Goal: Contribute content

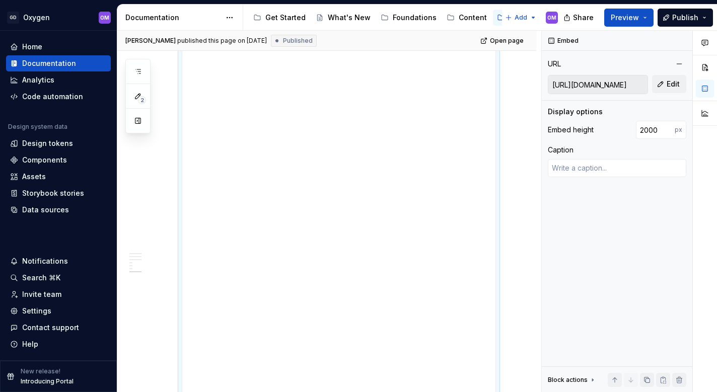
scroll to position [1549, 0]
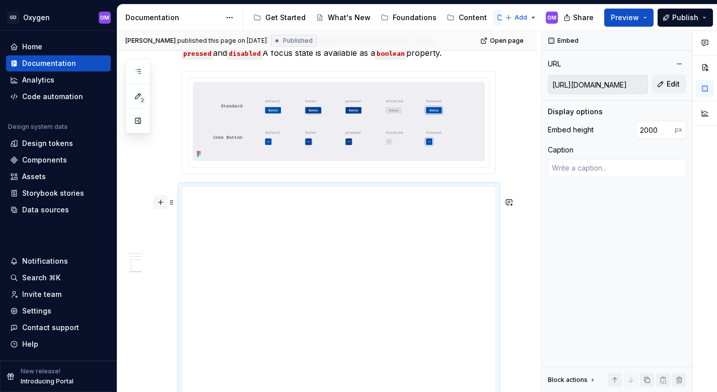
click at [160, 200] on button "button" at bounding box center [160, 202] width 14 height 14
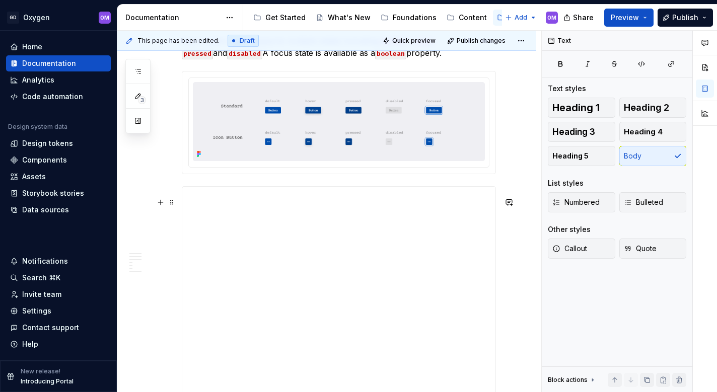
scroll to position [2387, 0]
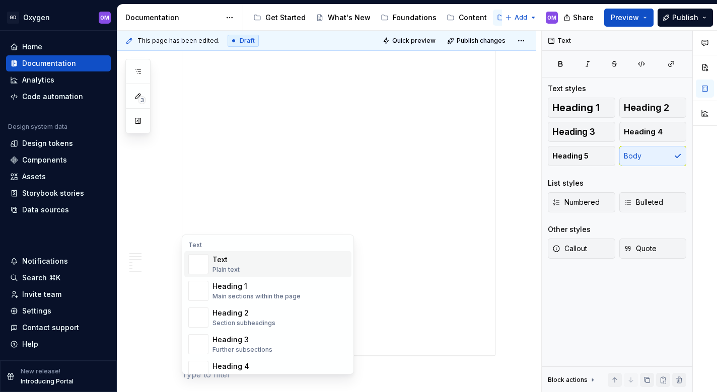
type textarea "*"
click at [233, 317] on div "Heading 2" at bounding box center [243, 313] width 63 height 10
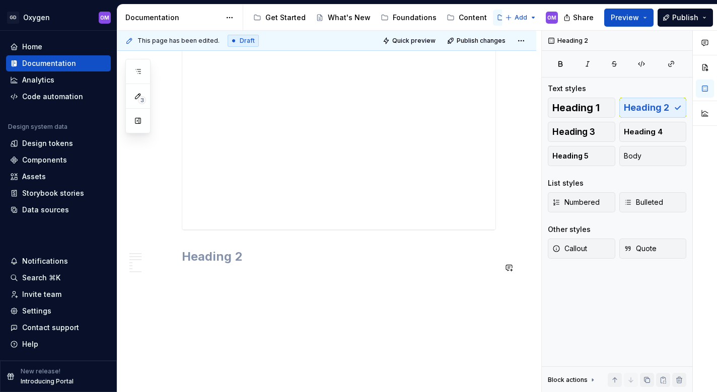
scroll to position [2509, 0]
click at [260, 341] on div "**********" at bounding box center [329, 212] width 424 height 362
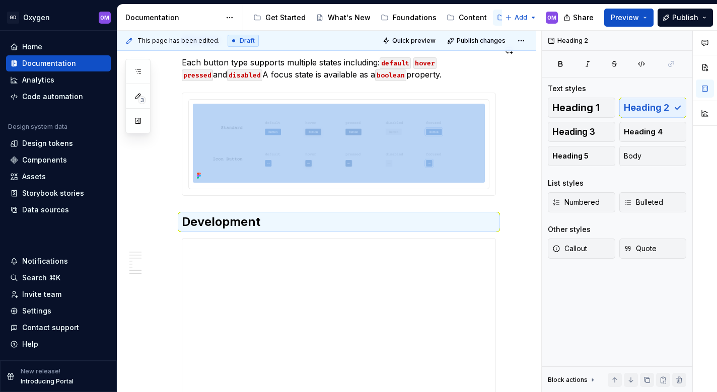
scroll to position [1558, 0]
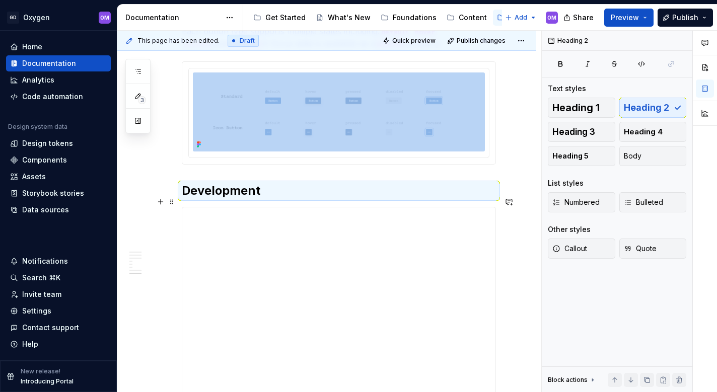
click at [268, 199] on h2 "Development" at bounding box center [339, 191] width 314 height 16
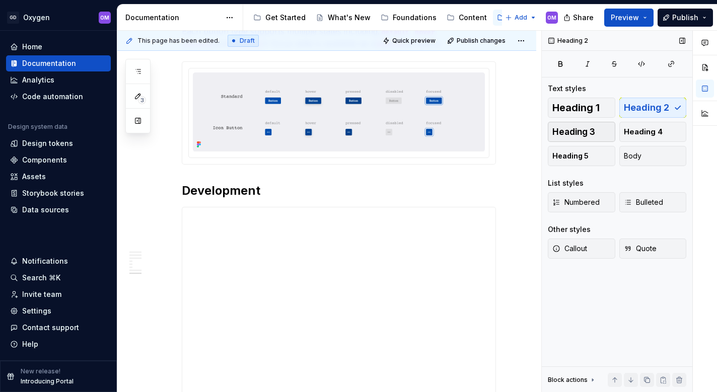
click at [587, 129] on span "Heading 3" at bounding box center [573, 132] width 43 height 10
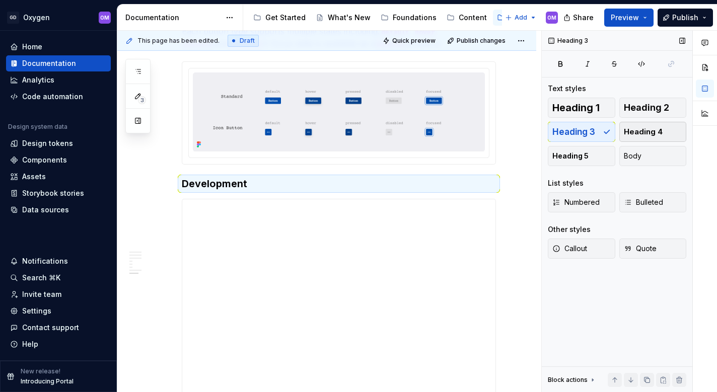
click at [641, 131] on span "Heading 4" at bounding box center [642, 132] width 39 height 10
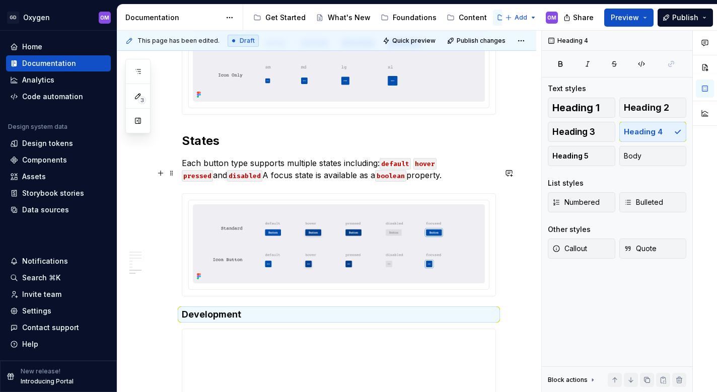
scroll to position [1415, 0]
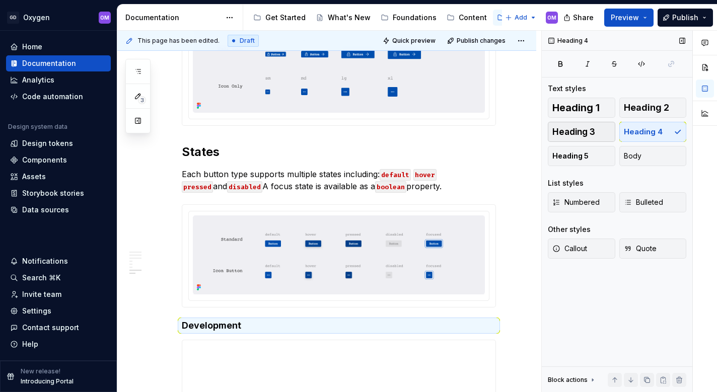
click at [586, 130] on span "Heading 3" at bounding box center [573, 132] width 43 height 10
click at [652, 109] on span "Heading 2" at bounding box center [645, 108] width 45 height 10
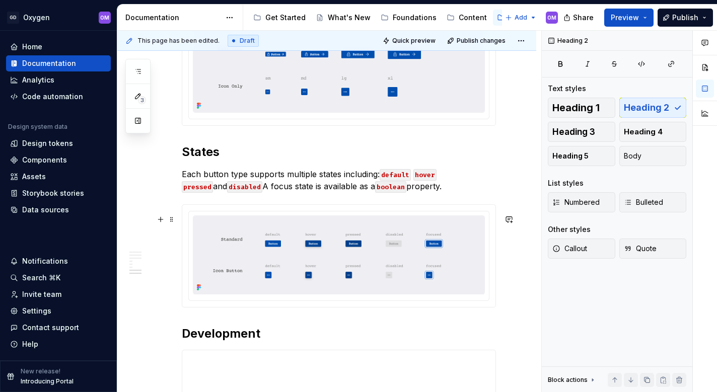
click at [518, 277] on div "**********" at bounding box center [326, 129] width 419 height 2716
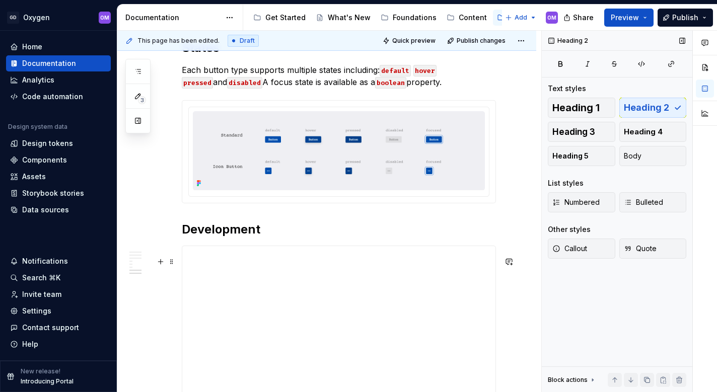
scroll to position [1523, 0]
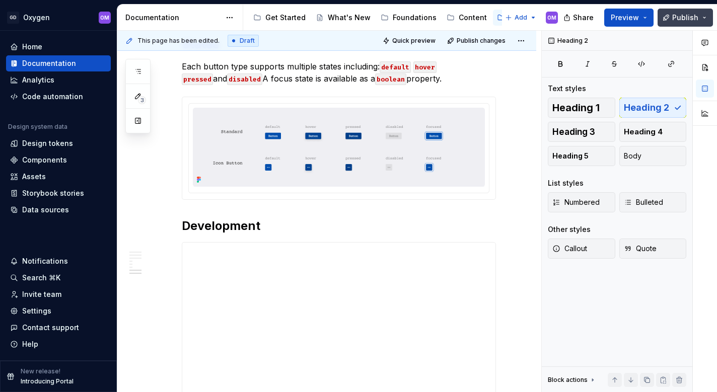
click at [684, 17] on span "Publish" at bounding box center [685, 18] width 26 height 10
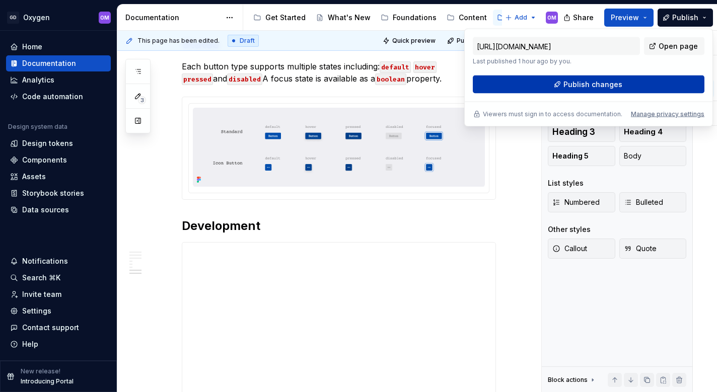
click at [614, 87] on span "Publish changes" at bounding box center [592, 85] width 59 height 10
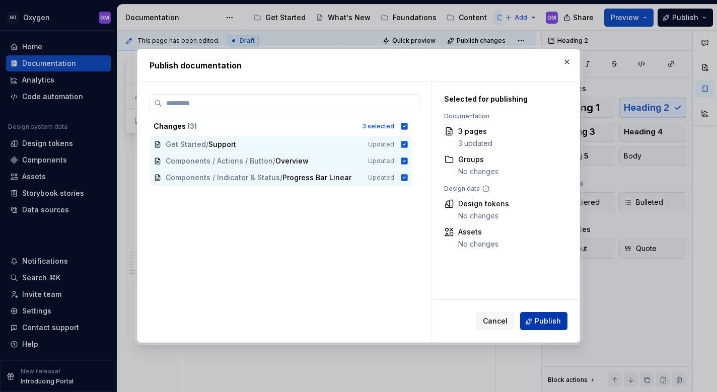
click at [545, 324] on span "Publish" at bounding box center [547, 322] width 26 height 10
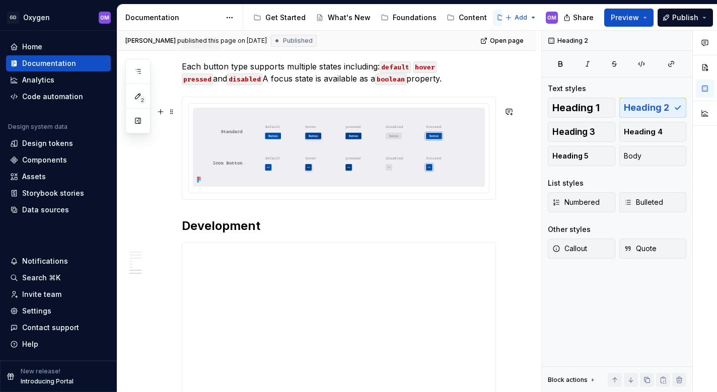
type textarea "*"
